Goal: Information Seeking & Learning: Learn about a topic

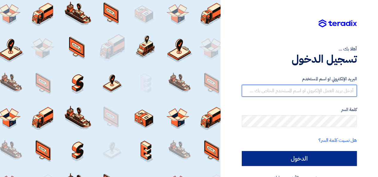
type input "[EMAIL_ADDRESS][DOMAIN_NAME]"
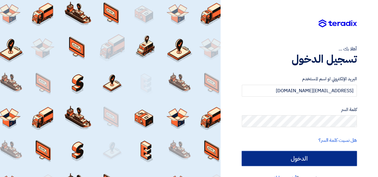
click at [285, 161] on input "الدخول" at bounding box center [299, 158] width 115 height 15
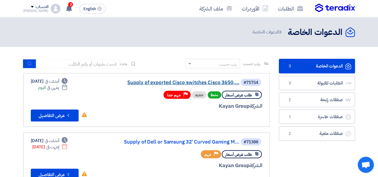
click at [138, 81] on link "Supply of exported Cisco switches Cisco 3650,..." at bounding box center [180, 82] width 120 height 5
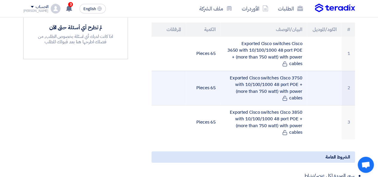
scroll to position [209, 0]
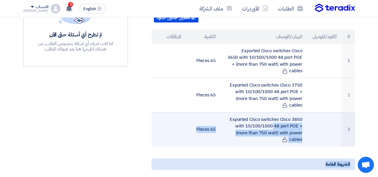
drag, startPoint x: 227, startPoint y: 111, endPoint x: 311, endPoint y: 136, distance: 87.9
click at [316, 141] on div "Supply of exported Cisco switches Cisco 3650, 3750, 3850 with 10/100/1000 48 po…" at bounding box center [246, 141] width 227 height 474
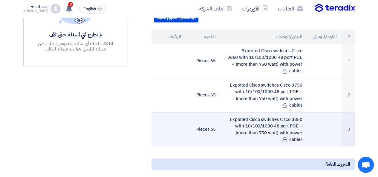
click at [311, 136] on td at bounding box center [324, 129] width 35 height 34
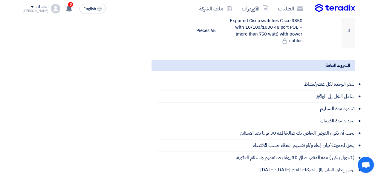
scroll to position [299, 0]
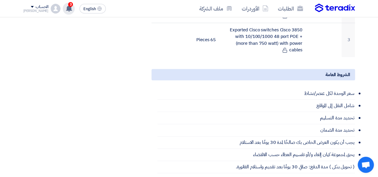
click at [63, 8] on div "3 نعتذر لابلاغك بأن العميل Kayan Group قد قام بالغاء طلبه "Supply of exported C…" at bounding box center [69, 9] width 12 height 12
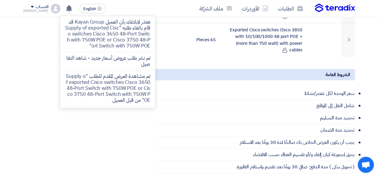
click at [93, 131] on div "مواعيد الطلب الموعد النهائي للرد Time Remaining 15 ساعة : 44 دقيقة : 59 ثانية ا…" at bounding box center [76, 52] width 114 height 474
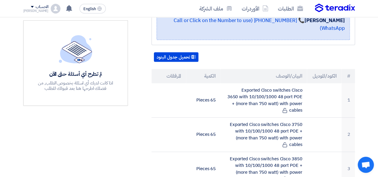
scroll to position [179, 0]
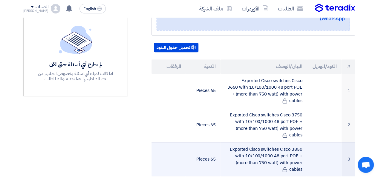
drag, startPoint x: 190, startPoint y: 148, endPoint x: 321, endPoint y: 147, distance: 131.3
click at [321, 147] on tr "3 Exported Cisco switches Cisco 3850 with 10/100/1000 48 port POE + (more than …" at bounding box center [254, 159] width 204 height 34
click at [318, 148] on td at bounding box center [324, 159] width 35 height 34
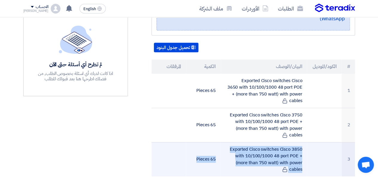
drag, startPoint x: 314, startPoint y: 154, endPoint x: 156, endPoint y: 153, distance: 158.2
click at [156, 153] on tr "3 Exported Cisco switches Cisco 3850 with 10/100/1000 48 port POE + (more than …" at bounding box center [254, 159] width 204 height 34
click at [156, 153] on td at bounding box center [169, 159] width 35 height 34
drag, startPoint x: 324, startPoint y: 147, endPoint x: 176, endPoint y: 157, distance: 148.1
click at [176, 157] on tr "3 Exported Cisco switches Cisco 3850 with 10/100/1000 48 port POE + (more than …" at bounding box center [254, 159] width 204 height 34
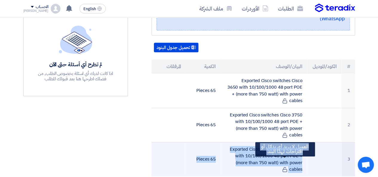
click at [285, 167] on icon at bounding box center [284, 169] width 5 height 5
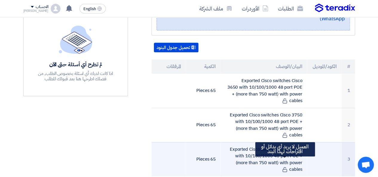
click at [283, 167] on icon at bounding box center [284, 169] width 5 height 5
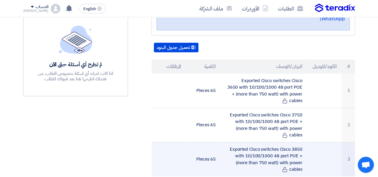
click at [275, 163] on td "Exported Cisco switches Cisco 3850 with 10/100/1000 48 port POE + (more than 75…" at bounding box center [264, 159] width 86 height 34
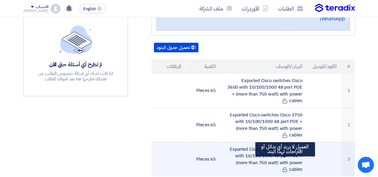
click at [286, 167] on icon at bounding box center [284, 169] width 5 height 5
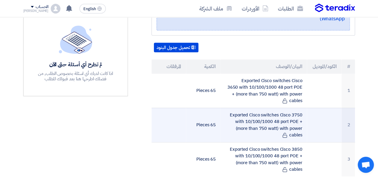
drag, startPoint x: 277, startPoint y: 164, endPoint x: 172, endPoint y: 127, distance: 111.5
click at [172, 127] on tbody "1 Exported Cisco switches Cisco 3650 with 10/100/1000 48 port [PERSON_NAME] + (…" at bounding box center [254, 125] width 204 height 103
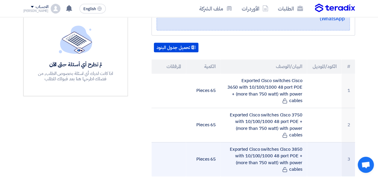
click at [163, 142] on td at bounding box center [169, 159] width 35 height 34
drag, startPoint x: 163, startPoint y: 144, endPoint x: 353, endPoint y: 150, distance: 189.7
click at [353, 150] on tr "3 Exported Cisco switches Cisco 3850 with 10/100/1000 48 port POE + (more than …" at bounding box center [254, 159] width 204 height 34
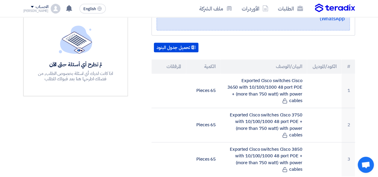
click at [357, 143] on div "Supply of exported Cisco switches Cisco 3650, 3750, 3850 with 10/100/1000 48 po…" at bounding box center [246, 171] width 227 height 474
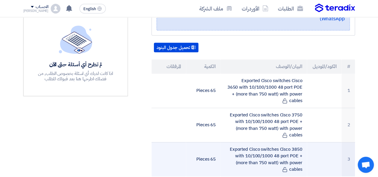
drag, startPoint x: 357, startPoint y: 143, endPoint x: 349, endPoint y: 151, distance: 10.8
click at [349, 151] on div "Supply of exported Cisco switches Cisco 3650, 3750, 3850 with 10/100/1000 48 po…" at bounding box center [246, 171] width 227 height 474
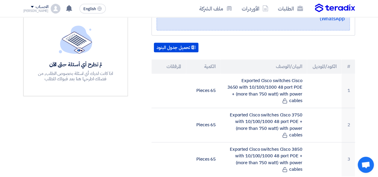
click at [358, 151] on div "Supply of exported Cisco switches Cisco 3650, 3750, 3850 with 10/100/1000 48 po…" at bounding box center [246, 171] width 227 height 474
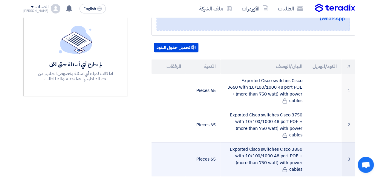
drag, startPoint x: 358, startPoint y: 151, endPoint x: 240, endPoint y: 140, distance: 119.2
click at [240, 140] on div "Supply of exported Cisco switches Cisco 3650, 3750, 3850 with 10/100/1000 48 po…" at bounding box center [246, 171] width 227 height 474
click at [202, 146] on td "65 Pieces" at bounding box center [203, 159] width 35 height 34
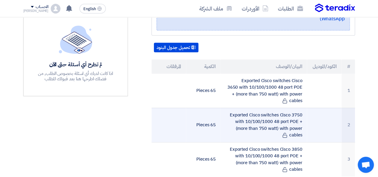
drag, startPoint x: 196, startPoint y: 145, endPoint x: 229, endPoint y: 133, distance: 35.9
click at [229, 133] on tbody "1 Exported Cisco switches Cisco 3650 with 10/100/1000 48 port [PERSON_NAME] + (…" at bounding box center [254, 125] width 204 height 103
click at [229, 133] on td "Exported Cisco switches Cisco 3750 with 10/100/1000 48 port POE + (more than 75…" at bounding box center [264, 125] width 86 height 34
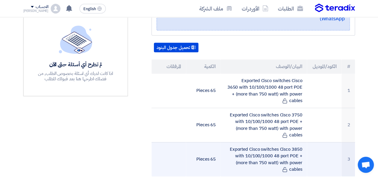
click at [229, 142] on td "Exported Cisco switches Cisco 3850 with 10/100/1000 48 port POE + (more than 75…" at bounding box center [264, 159] width 86 height 34
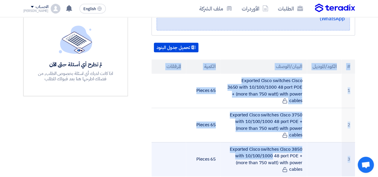
drag, startPoint x: 360, startPoint y: 147, endPoint x: 226, endPoint y: 138, distance: 134.6
click at [226, 138] on section "Supply of exported Cisco switches Cisco 3650, 3750, 3850 with 10/100/1000 48 po…" at bounding box center [189, 179] width 378 height 515
click at [226, 142] on td "Exported Cisco switches Cisco 3850 with 10/100/1000 48 port POE + (more than 75…" at bounding box center [264, 159] width 86 height 34
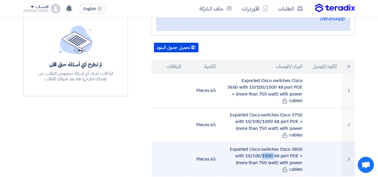
click at [226, 142] on td "Exported Cisco switches Cisco 3850 with 10/100/1000 48 port POE + (more than 75…" at bounding box center [264, 159] width 86 height 34
click at [295, 161] on td "Exported Cisco switches Cisco 3850 with 10/100/1000 48 port POE + (more than 75…" at bounding box center [264, 159] width 86 height 34
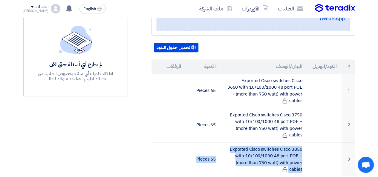
drag, startPoint x: 310, startPoint y: 162, endPoint x: 253, endPoint y: 168, distance: 56.9
click at [253, 167] on div "Supply of exported Cisco switches Cisco 3650, 3750, 3850 with 10/100/1000 48 po…" at bounding box center [246, 171] width 227 height 474
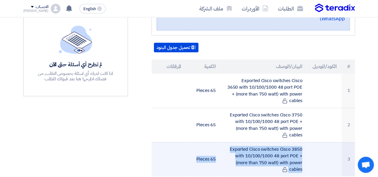
scroll to position [209, 0]
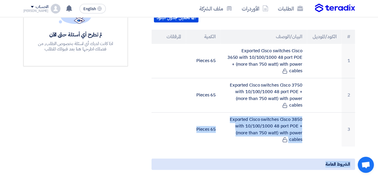
click at [372, 127] on section "Supply of exported Cisco switches Cisco 3650, 3750, 3850 with 10/100/1000 48 po…" at bounding box center [189, 149] width 378 height 515
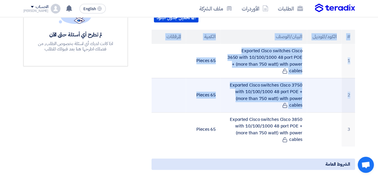
drag, startPoint x: 360, startPoint y: 121, endPoint x: 171, endPoint y: 95, distance: 191.7
click at [171, 95] on section "Supply of exported Cisco switches Cisco 3650, 3750, 3850 with 10/100/1000 48 po…" at bounding box center [189, 149] width 378 height 515
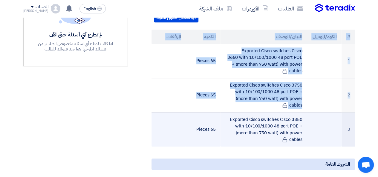
click at [179, 131] on td at bounding box center [169, 129] width 35 height 34
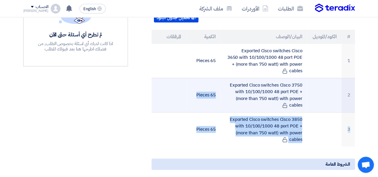
drag, startPoint x: 177, startPoint y: 121, endPoint x: 225, endPoint y: 97, distance: 53.7
click at [225, 97] on tbody "1 Exported Cisco switches Cisco 3650 with 10/100/1000 48 port [PERSON_NAME] + (…" at bounding box center [254, 95] width 204 height 103
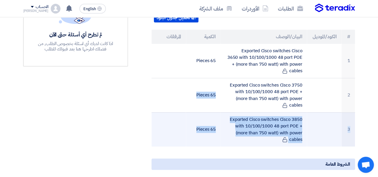
click at [206, 115] on td "65 Pieces" at bounding box center [203, 129] width 35 height 34
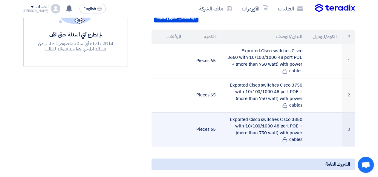
drag, startPoint x: 284, startPoint y: 110, endPoint x: 253, endPoint y: 117, distance: 31.6
click at [297, 120] on td "Exported Cisco switches Cisco 3850 with 10/100/1000 48 port POE + (more than 75…" at bounding box center [264, 129] width 86 height 34
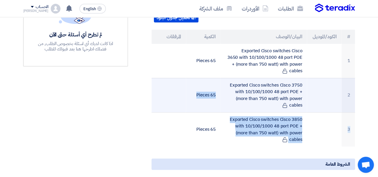
drag, startPoint x: 220, startPoint y: 110, endPoint x: 230, endPoint y: 100, distance: 14.6
click at [230, 100] on tbody "1 Exported Cisco switches Cisco 3650 with 10/100/1000 48 port [PERSON_NAME] + (…" at bounding box center [254, 95] width 204 height 103
copy tbody "65 Pieces 3 Exported Cisco switches Cisco 3850 with 10/100/1000 48 port [PERSON…"
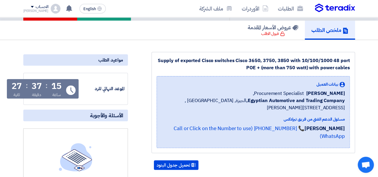
scroll to position [0, 0]
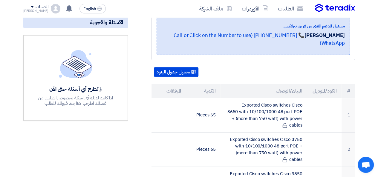
drag, startPoint x: 289, startPoint y: 24, endPoint x: 290, endPoint y: 20, distance: 4.4
drag, startPoint x: 290, startPoint y: 20, endPoint x: 332, endPoint y: 68, distance: 64.3
click at [334, 67] on div "تحميل جدول البنود" at bounding box center [254, 72] width 204 height 10
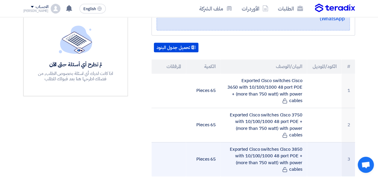
scroll to position [185, 0]
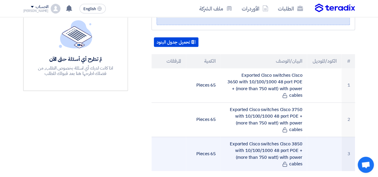
drag, startPoint x: 231, startPoint y: 135, endPoint x: 302, endPoint y: 153, distance: 73.8
click at [302, 157] on td "Exported Cisco switches Cisco 3850 with 10/100/1000 48 port POE + (more than 75…" at bounding box center [264, 154] width 86 height 34
click at [303, 157] on td "Exported Cisco switches Cisco 3850 with 10/100/1000 48 port POE + (more than 75…" at bounding box center [264, 154] width 86 height 34
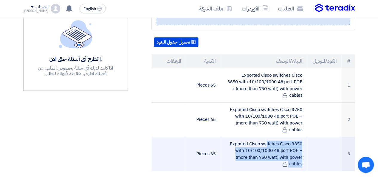
click at [303, 157] on td "Exported Cisco switches Cisco 3850 with 10/100/1000 48 port POE + (more than 75…" at bounding box center [264, 154] width 86 height 34
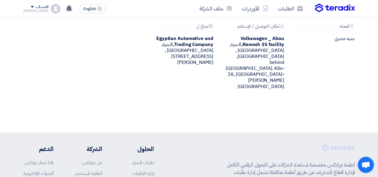
scroll to position [454, 0]
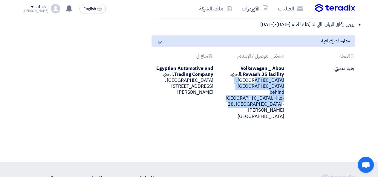
drag, startPoint x: 230, startPoint y: 64, endPoint x: 281, endPoint y: 87, distance: 55.4
click at [281, 87] on div "Volkswagen _ Abou Rawash 3S facility, [GEOGRAPHIC_DATA], [GEOGRAPHIC_DATA] ,[GE…" at bounding box center [254, 93] width 62 height 54
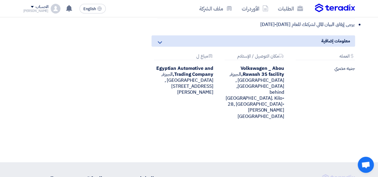
drag, startPoint x: 287, startPoint y: 77, endPoint x: 294, endPoint y: 89, distance: 14.6
click at [288, 80] on div "Attachments مكان التوصيل / [DEMOGRAPHIC_DATA] Volkswagen _ Abou Rawash 3S facil…" at bounding box center [253, 87] width 71 height 66
drag, startPoint x: 293, startPoint y: 97, endPoint x: 288, endPoint y: 98, distance: 5.2
click at [288, 98] on div "Attachments [GEOGRAPHIC_DATA] جنيه مصري Attachments مكان التوصيل / [DEMOGRAPHIC…" at bounding box center [253, 91] width 213 height 75
click at [285, 99] on div "Attachments [GEOGRAPHIC_DATA] جنيه مصري Attachments مكان التوصيل / [DEMOGRAPHIC…" at bounding box center [253, 91] width 213 height 75
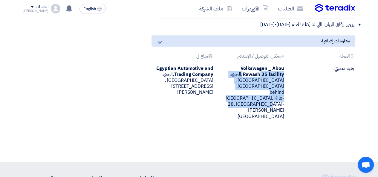
drag, startPoint x: 287, startPoint y: 105, endPoint x: 222, endPoint y: 58, distance: 79.9
click at [222, 58] on div "Attachments مكان التوصيل / [DEMOGRAPHIC_DATA] Volkswagen _ Abou Rawash 3S facil…" at bounding box center [253, 87] width 71 height 66
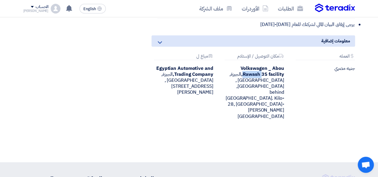
click at [222, 58] on div "Attachments مكان التوصيل / [DEMOGRAPHIC_DATA] Volkswagen _ Abou Rawash 3S facil…" at bounding box center [253, 87] width 71 height 66
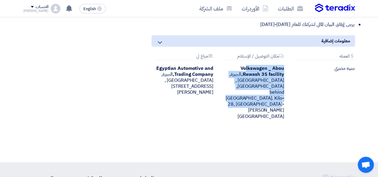
drag, startPoint x: 228, startPoint y: 54, endPoint x: 283, endPoint y: 91, distance: 65.7
click at [283, 91] on div "Attachments مكان التوصيل / [DEMOGRAPHIC_DATA] Volkswagen _ Abou Rawash 3S facil…" at bounding box center [254, 87] width 62 height 66
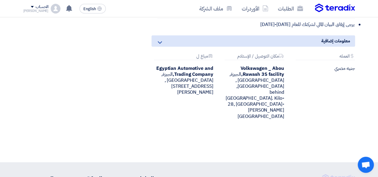
click at [274, 94] on div "Attachments [GEOGRAPHIC_DATA] جنيه مصري Attachments مكان التوصيل / [DEMOGRAPHIC…" at bounding box center [253, 91] width 213 height 75
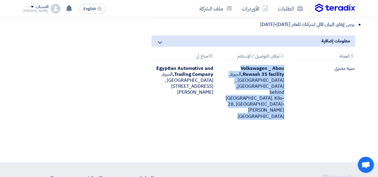
click at [274, 94] on div "Attachments [GEOGRAPHIC_DATA] جنيه مصري Attachments مكان التوصيل / [DEMOGRAPHIC…" at bounding box center [253, 91] width 213 height 75
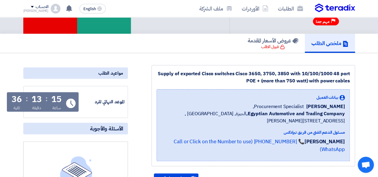
scroll to position [60, 0]
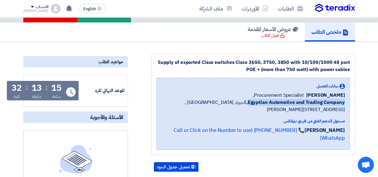
drag, startPoint x: 251, startPoint y: 103, endPoint x: 346, endPoint y: 101, distance: 95.1
click at [346, 101] on div "بيانات العميل [PERSON_NAME] Procurement Specialist, Egyptian Automotive and Tra…" at bounding box center [254, 114] width 194 height 72
copy b "Egyptian Automotive and Trading Company"
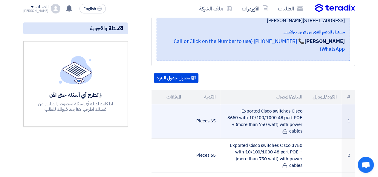
scroll to position [209, 0]
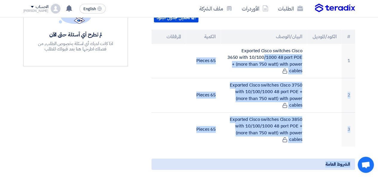
drag, startPoint x: 238, startPoint y: 42, endPoint x: 307, endPoint y: 139, distance: 118.7
click at [307, 139] on div "Supply of exported Cisco switches Cisco 3650, 3750, 3850 with 10/100/1000 48 po…" at bounding box center [246, 141] width 227 height 474
click at [304, 140] on div "Supply of exported Cisco switches Cisco 3650, 3750, 3850 with 10/100/1000 48 po…" at bounding box center [246, 141] width 227 height 474
drag, startPoint x: 240, startPoint y: 39, endPoint x: 303, endPoint y: 152, distance: 130.0
click at [319, 153] on div "Supply of exported Cisco switches Cisco 3650, 3750, 3850 with 10/100/1000 48 po…" at bounding box center [246, 141] width 227 height 474
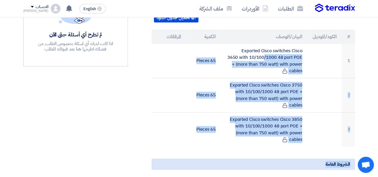
click at [293, 159] on div "الشروط العامة" at bounding box center [254, 164] width 204 height 11
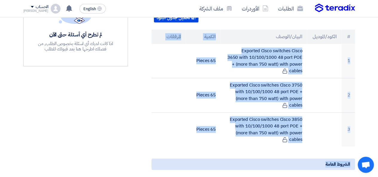
drag, startPoint x: 297, startPoint y: 142, endPoint x: 236, endPoint y: 34, distance: 124.0
click at [236, 34] on div "Supply of exported Cisco switches Cisco 3650, 3750, 3850 with 10/100/1000 48 po…" at bounding box center [246, 141] width 227 height 474
click at [233, 30] on th "البيان/الوصف" at bounding box center [264, 37] width 86 height 14
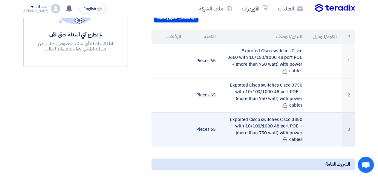
drag, startPoint x: 199, startPoint y: 41, endPoint x: 318, endPoint y: 117, distance: 141.1
click at [318, 117] on tbody "1 Exported Cisco switches Cisco 3650 with 10/100/1000 48 port [PERSON_NAME] + (…" at bounding box center [254, 95] width 204 height 103
click at [318, 132] on td at bounding box center [324, 129] width 35 height 34
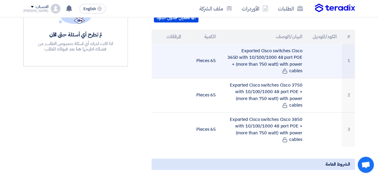
drag, startPoint x: 312, startPoint y: 138, endPoint x: 210, endPoint y: 35, distance: 144.9
click at [210, 44] on tbody "1 Exported Cisco switches Cisco 3650 with 10/100/1000 48 port [PERSON_NAME] + (…" at bounding box center [254, 95] width 204 height 103
click at [195, 46] on td "65 Pieces" at bounding box center [203, 61] width 35 height 34
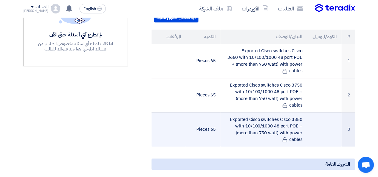
drag, startPoint x: 168, startPoint y: 36, endPoint x: 305, endPoint y: 134, distance: 168.6
click at [305, 134] on tbody "1 Exported Cisco switches Cisco 3650 with 10/100/1000 48 port [PERSON_NAME] + (…" at bounding box center [254, 95] width 204 height 103
click at [305, 137] on td "Exported Cisco switches Cisco 3850 with 10/100/1000 48 port POE + (more than 75…" at bounding box center [264, 129] width 86 height 34
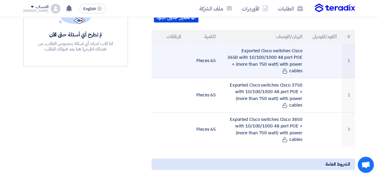
drag, startPoint x: 305, startPoint y: 137, endPoint x: 180, endPoint y: 42, distance: 156.9
click at [180, 44] on tbody "1 Exported Cisco switches Cisco 3650 with 10/100/1000 48 port [PERSON_NAME] + (…" at bounding box center [254, 95] width 204 height 103
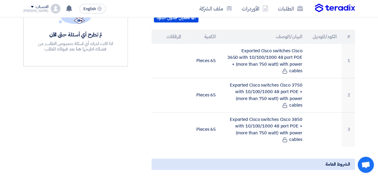
click at [135, 36] on div "Supply of exported Cisco switches Cisco 3650, 3750, 3850 with 10/100/1000 48 po…" at bounding box center [246, 141] width 227 height 474
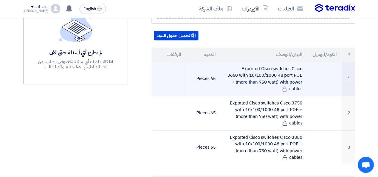
scroll to position [179, 0]
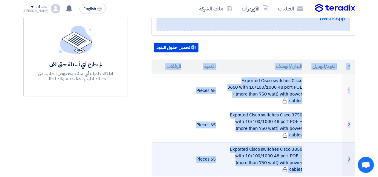
drag, startPoint x: 139, startPoint y: 49, endPoint x: 280, endPoint y: 168, distance: 183.6
click at [280, 167] on div "Supply of exported Cisco switches Cisco 3650, 3750, 3850 with 10/100/1000 48 po…" at bounding box center [246, 171] width 227 height 474
click at [281, 165] on td "Exported Cisco switches Cisco 3850 with 10/100/1000 48 port POE + (more than 75…" at bounding box center [264, 159] width 86 height 34
